Goal: Task Accomplishment & Management: Use online tool/utility

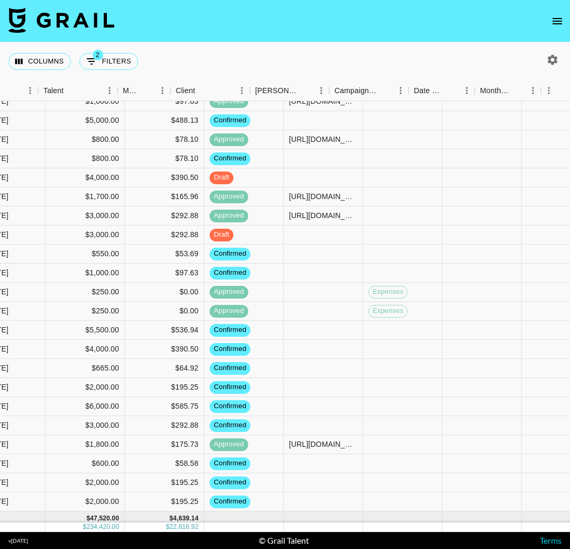
scroll to position [307, 880]
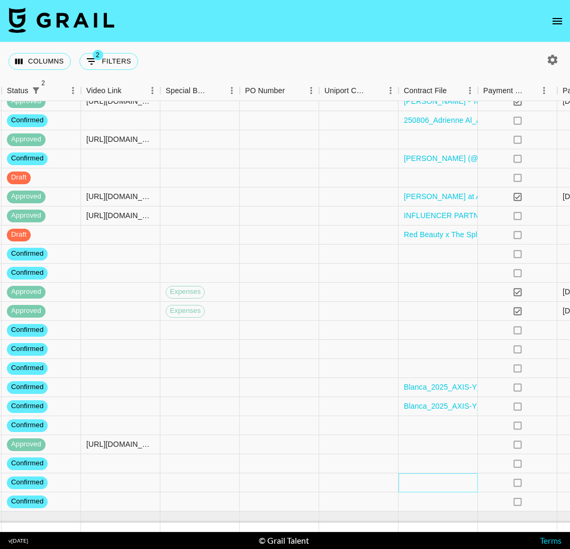
click at [427, 480] on div at bounding box center [438, 482] width 79 height 19
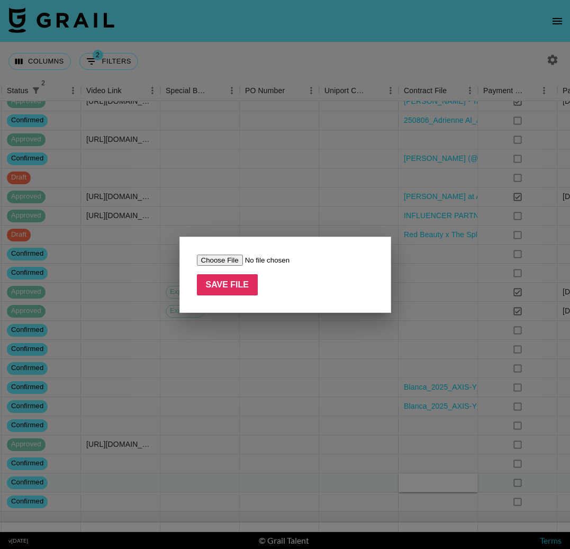
click at [230, 256] on input "file" at bounding box center [264, 260] width 134 height 11
type input "C:\fakepath\Daphne Nunez x TNS x House of Fab Influencer Agreement - 8_19_25, 1…"
click at [230, 280] on input "Save File" at bounding box center [227, 284] width 61 height 21
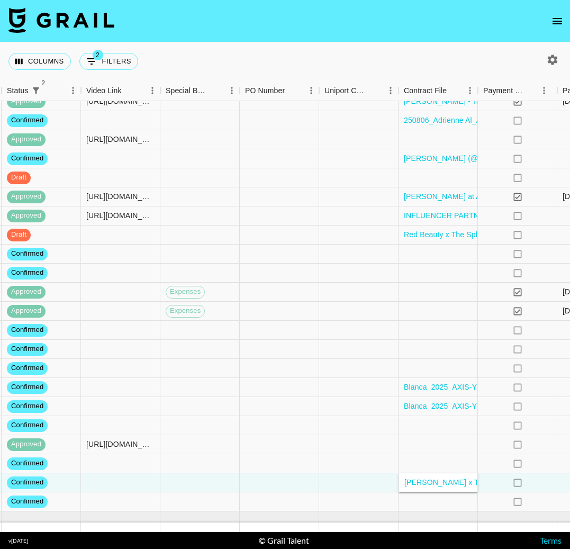
click at [217, 44] on div "Columns 2 Filters + Booking" at bounding box center [285, 61] width 570 height 38
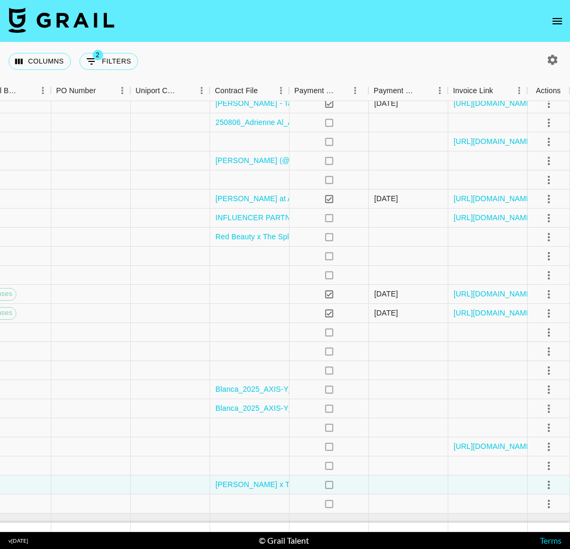
scroll to position [304, 1069]
click at [491, 426] on div at bounding box center [488, 427] width 79 height 19
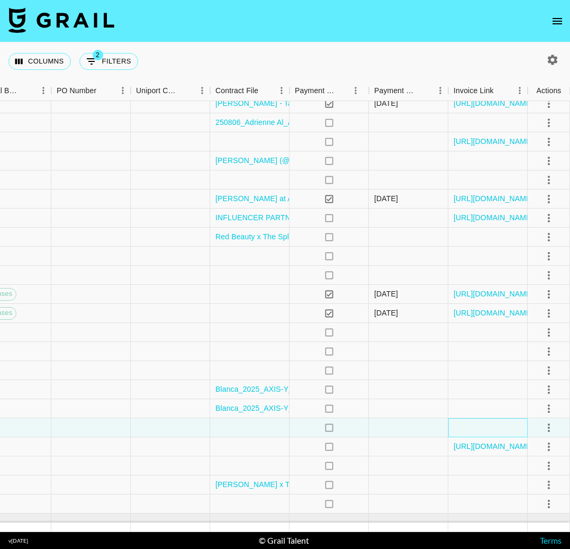
click at [491, 426] on div at bounding box center [488, 427] width 79 height 19
click at [244, 429] on div at bounding box center [249, 427] width 79 height 19
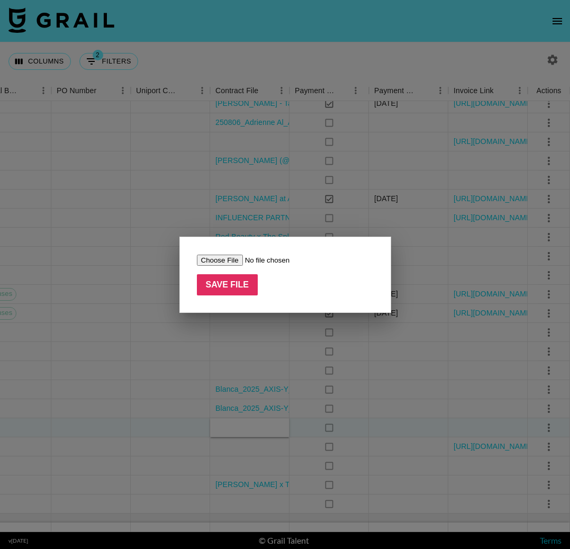
click at [216, 262] on input "file" at bounding box center [264, 260] width 134 height 11
type input "C:\fakepath\Adrienne Alhamid x TNS x House of Fab Influencer Agreement - 8_19_2…"
click at [235, 282] on input "Save File" at bounding box center [227, 284] width 61 height 21
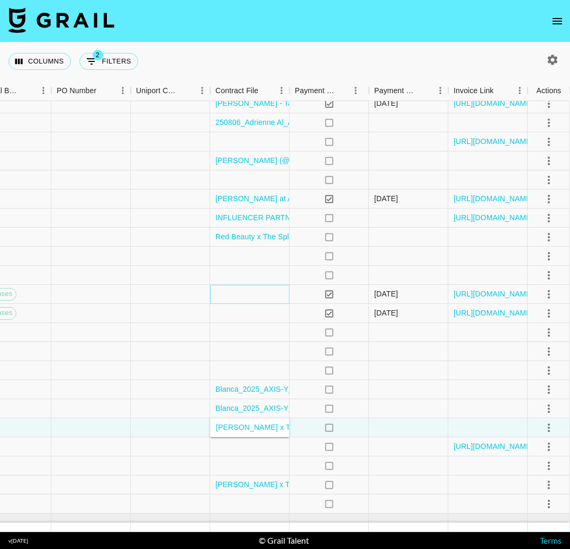
click at [266, 295] on div at bounding box center [249, 294] width 79 height 19
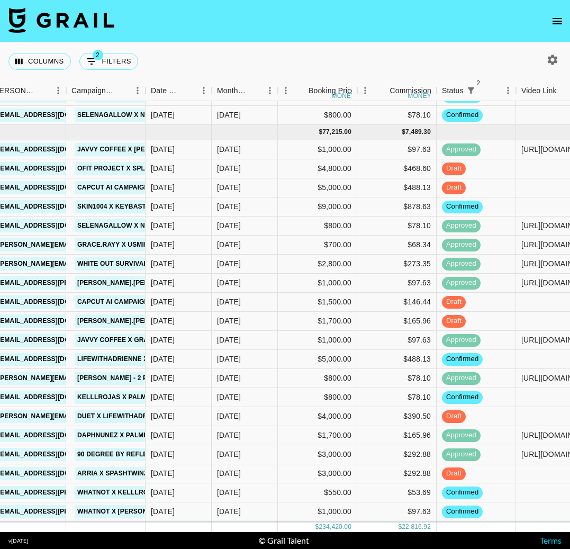
scroll to position [66, 445]
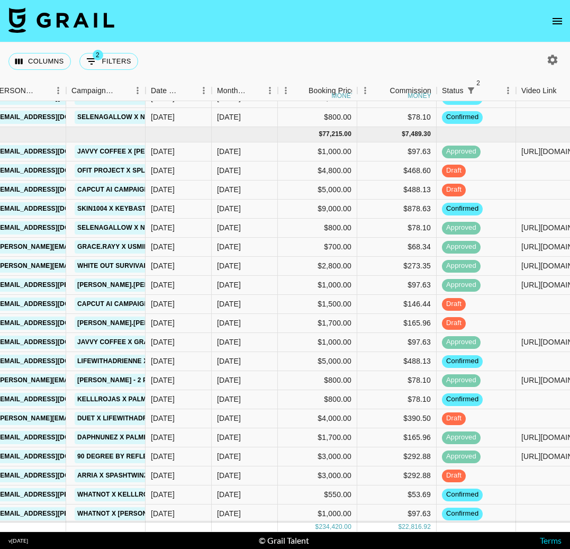
click at [552, 64] on icon "button" at bounding box center [553, 60] width 10 height 10
select select "May '25"
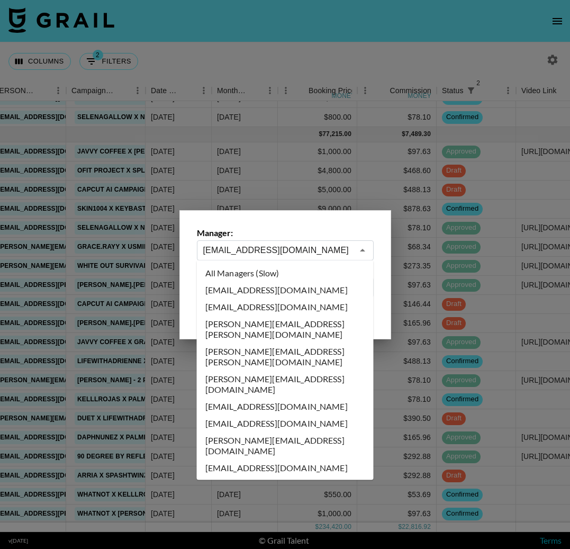
drag, startPoint x: 251, startPoint y: 245, endPoint x: 254, endPoint y: 258, distance: 13.0
click at [251, 245] on input "maxelk@grail-talent.com" at bounding box center [278, 250] width 150 height 12
click at [272, 271] on li "All Managers (Slow)" at bounding box center [285, 273] width 177 height 17
type input "All Managers (Slow)"
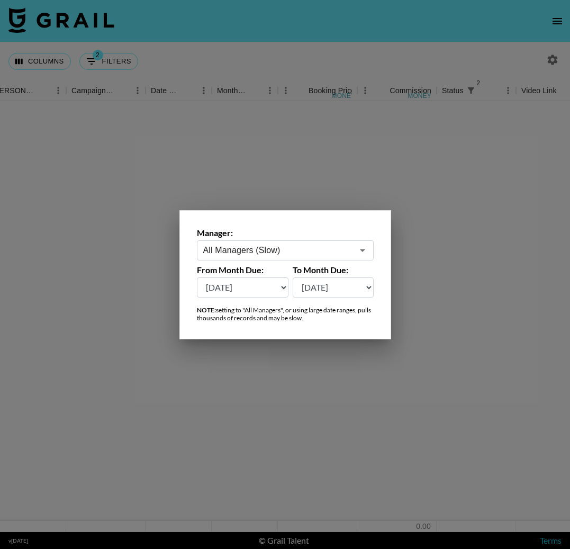
scroll to position [0, 445]
click at [172, 56] on div at bounding box center [285, 274] width 570 height 549
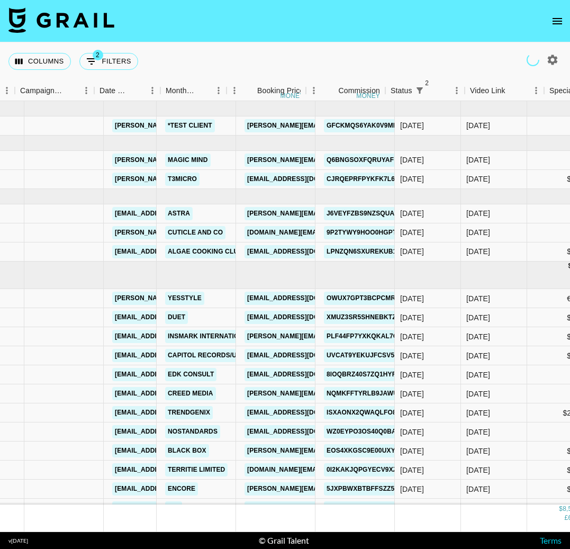
scroll to position [0, 496]
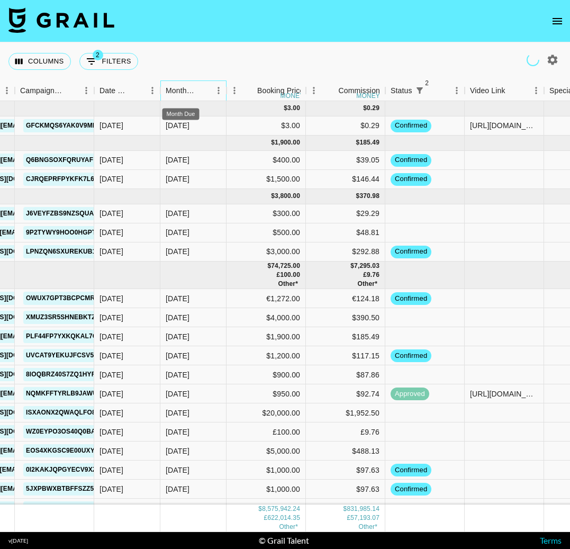
click at [191, 89] on div "Month Due" at bounding box center [181, 90] width 30 height 21
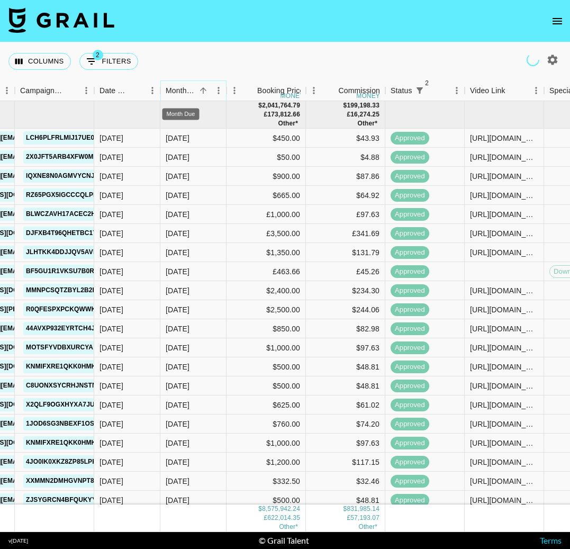
click at [203, 90] on icon "Sort" at bounding box center [203, 90] width 6 height 6
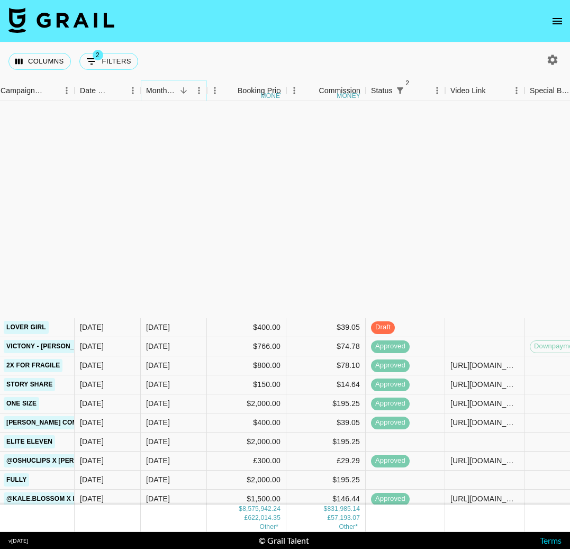
scroll to position [110930, 516]
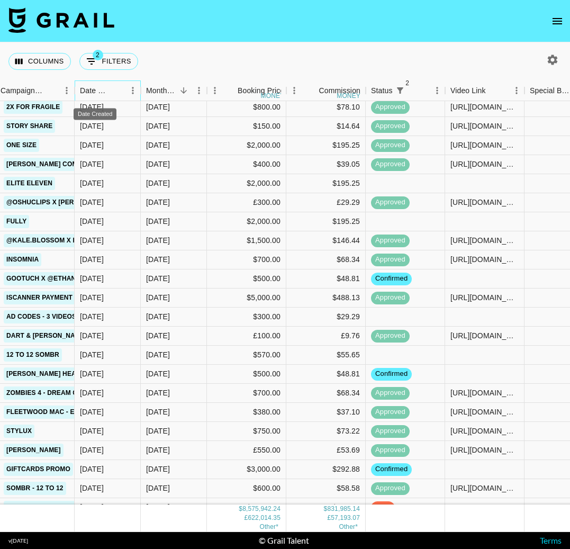
click at [101, 89] on div "Date Created" at bounding box center [95, 90] width 30 height 21
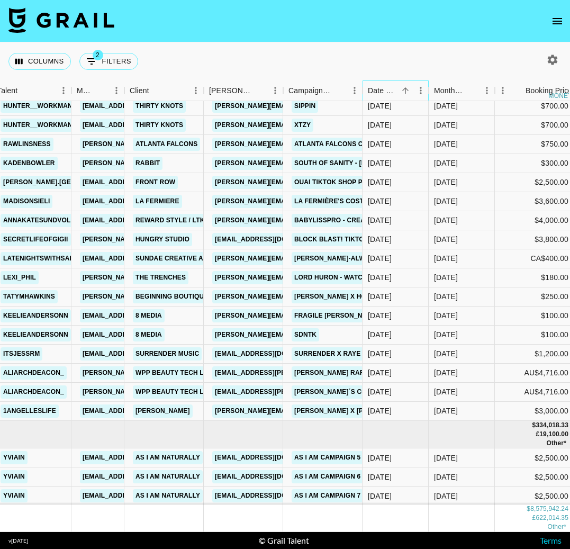
scroll to position [123283, 228]
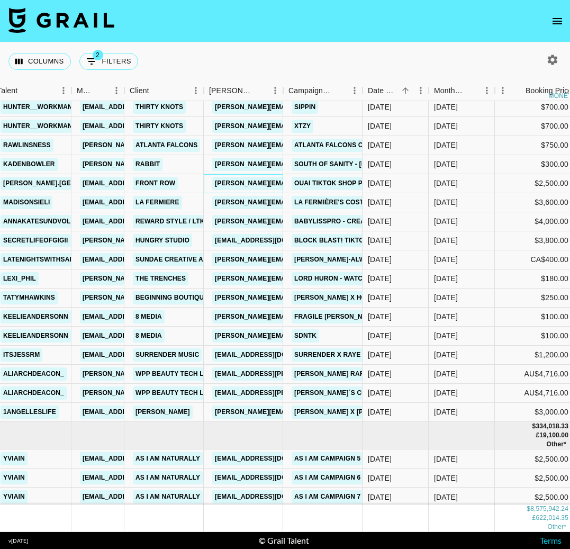
click at [256, 184] on link "emerson@frontrowgroup.com" at bounding box center [298, 183] width 173 height 13
